Goal: Transaction & Acquisition: Book appointment/travel/reservation

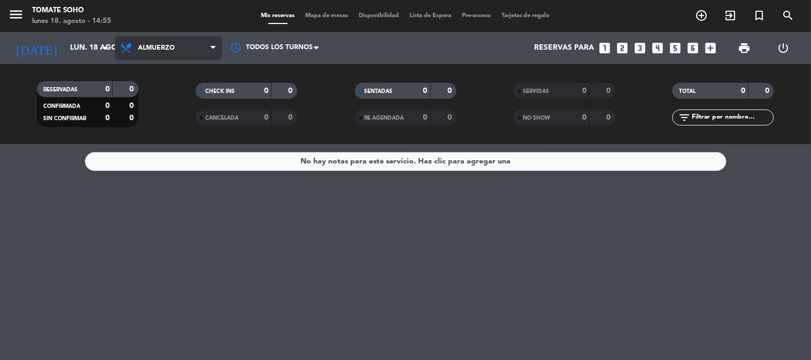
click at [156, 50] on span "Almuerzo" at bounding box center [156, 47] width 37 height 7
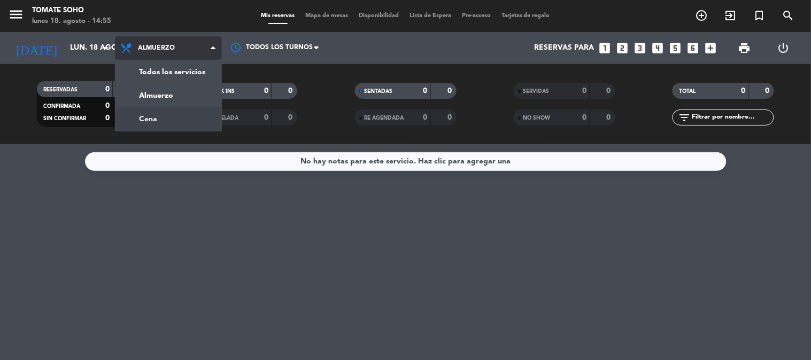
click at [146, 120] on div "menu Tomate Soho lunes 18. agosto - 14:55 Mis reservas Mapa de mesas Disponibil…" at bounding box center [405, 72] width 811 height 144
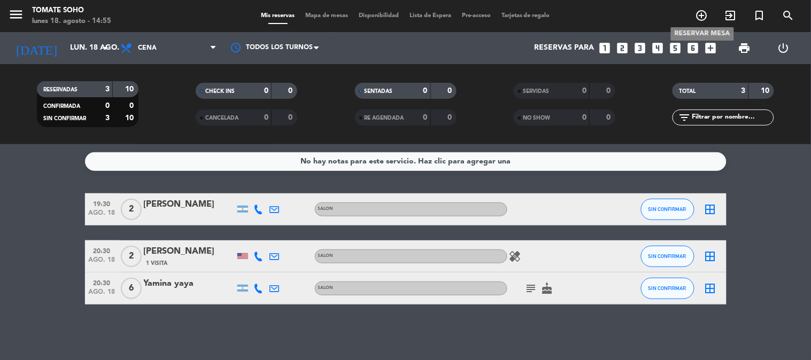
click at [703, 8] on span "add_circle_outline" at bounding box center [702, 15] width 29 height 18
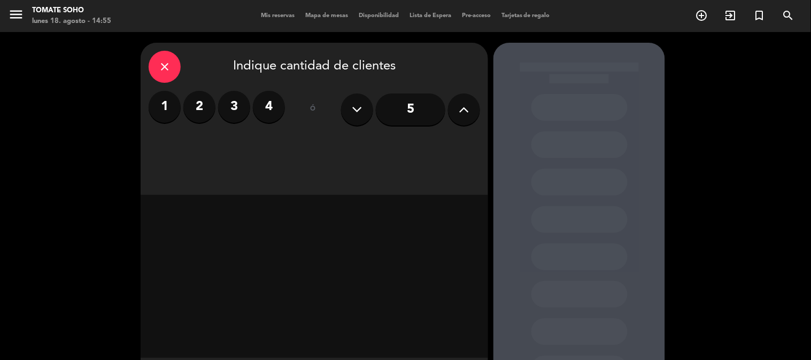
click at [242, 105] on label "3" at bounding box center [234, 107] width 32 height 32
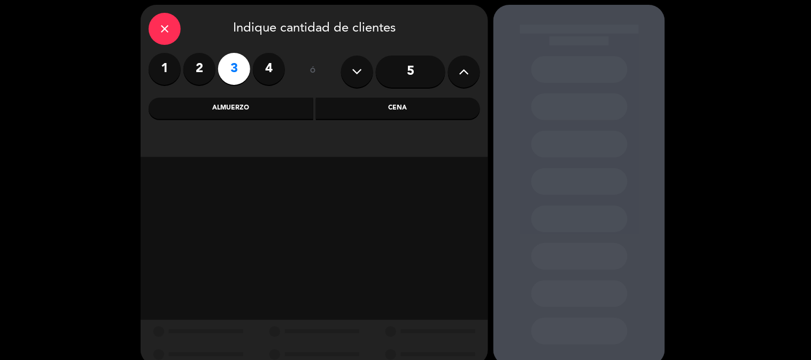
scroll to position [54, 0]
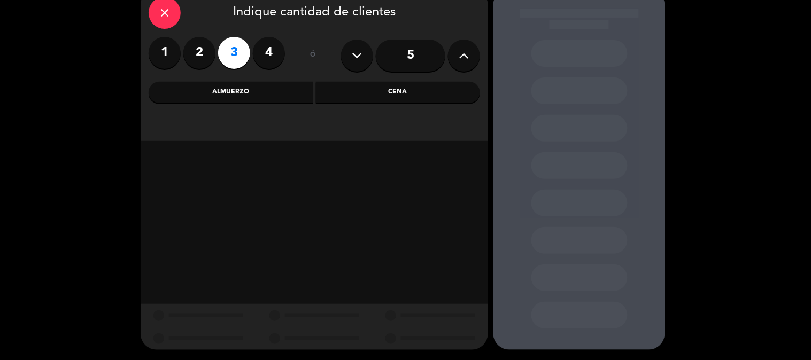
click at [422, 91] on div "Cena" at bounding box center [398, 92] width 165 height 21
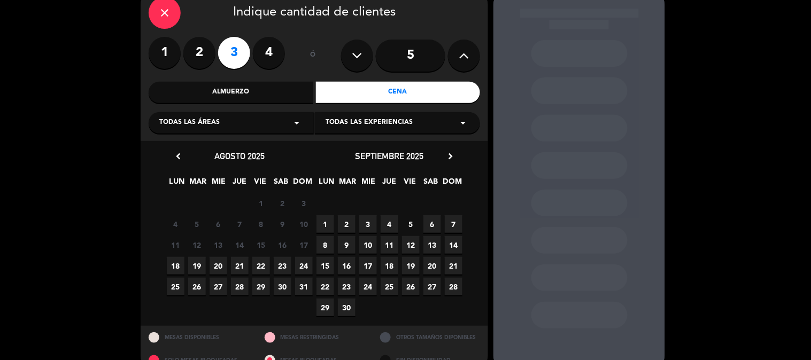
click at [179, 266] on span "18" at bounding box center [176, 266] width 18 height 18
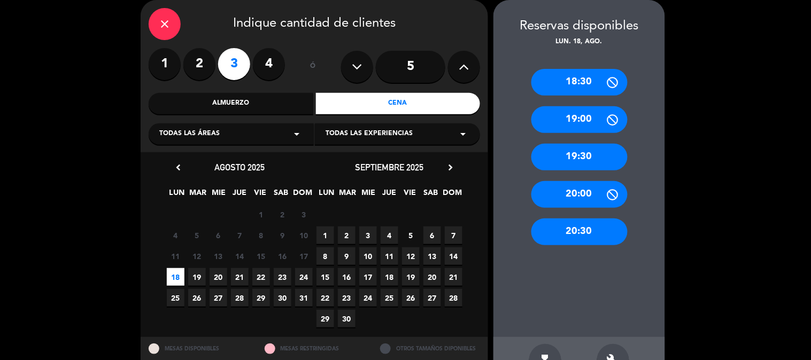
click at [571, 240] on div "20:30" at bounding box center [580, 232] width 96 height 27
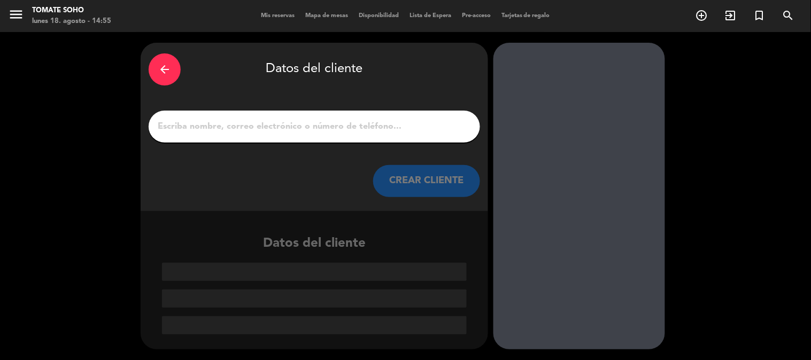
click at [302, 120] on input "1" at bounding box center [314, 126] width 315 height 15
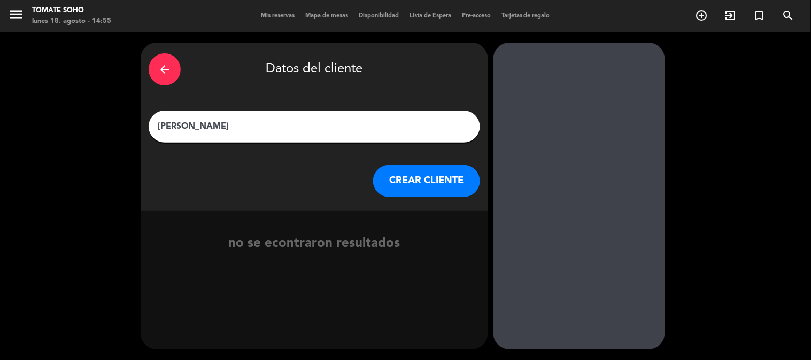
type input "[PERSON_NAME]"
click at [442, 190] on button "CREAR CLIENTE" at bounding box center [426, 181] width 107 height 32
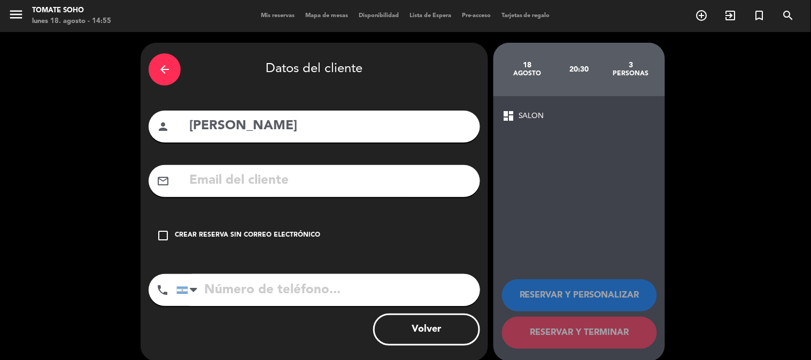
click at [186, 236] on div "Crear reserva sin correo electrónico" at bounding box center [247, 235] width 145 height 11
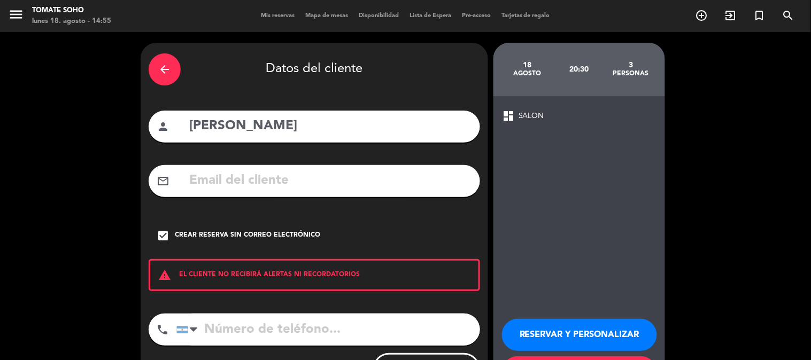
click at [573, 337] on button "RESERVAR Y PERSONALIZAR" at bounding box center [579, 335] width 155 height 32
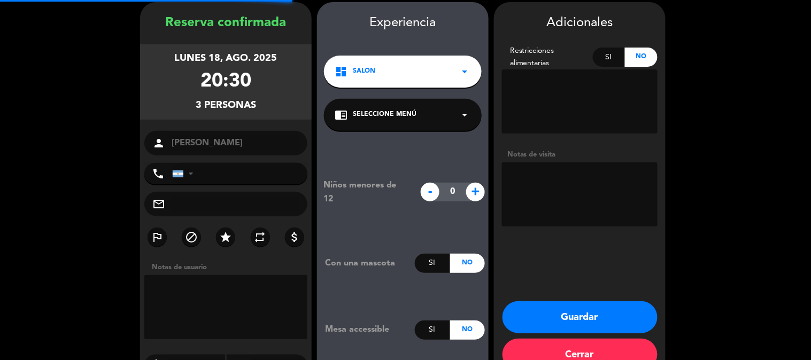
scroll to position [43, 0]
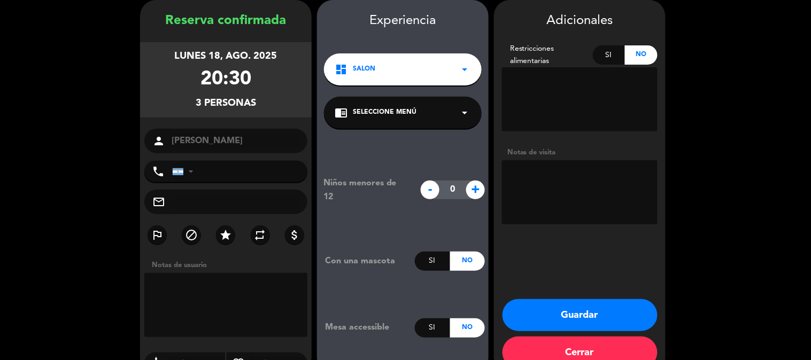
click at [234, 296] on textarea at bounding box center [225, 305] width 163 height 64
type textarea "viena a las 21:30"
click at [548, 323] on button "Guardar" at bounding box center [580, 315] width 155 height 32
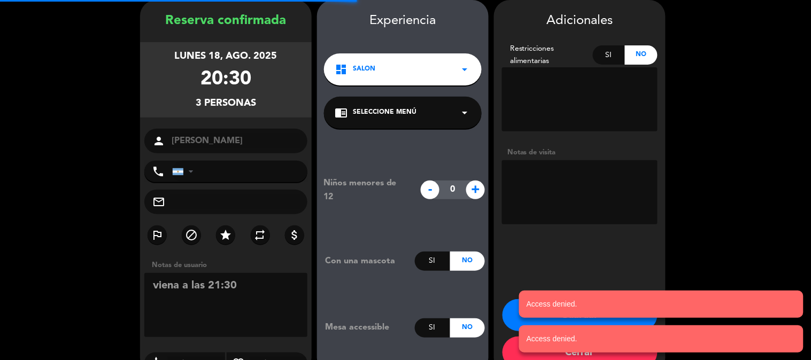
scroll to position [67, 0]
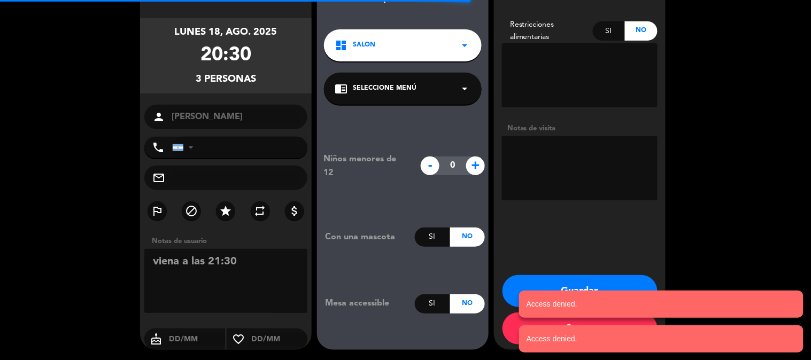
click at [553, 280] on button "Guardar" at bounding box center [580, 291] width 155 height 32
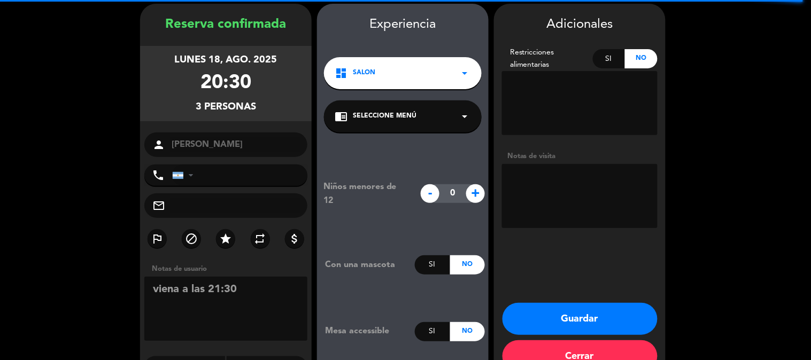
scroll to position [59, 0]
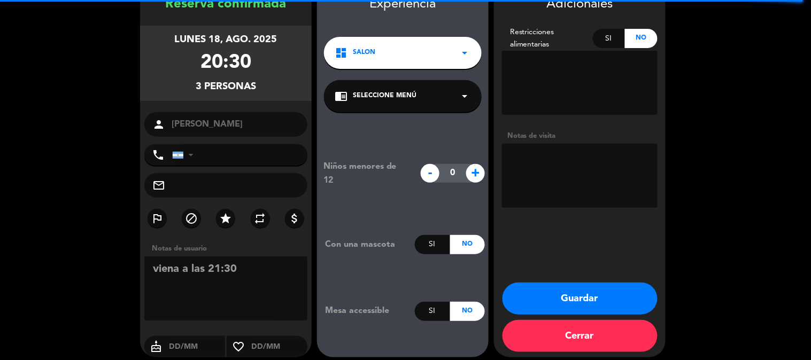
click at [611, 336] on button "Cerrar" at bounding box center [580, 336] width 155 height 32
